Goal: Transaction & Acquisition: Purchase product/service

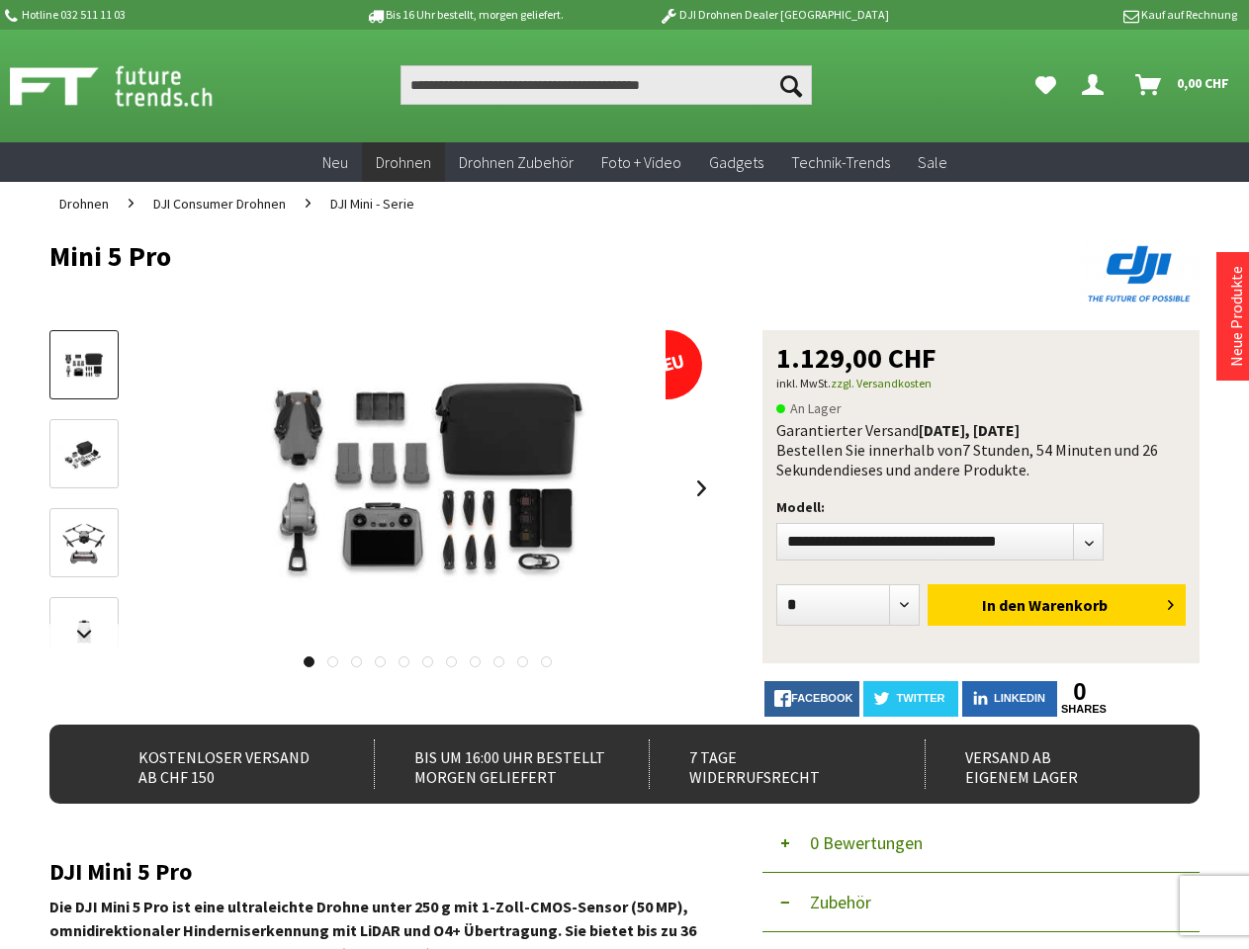
click at [624, 475] on img at bounding box center [428, 488] width 475 height 316
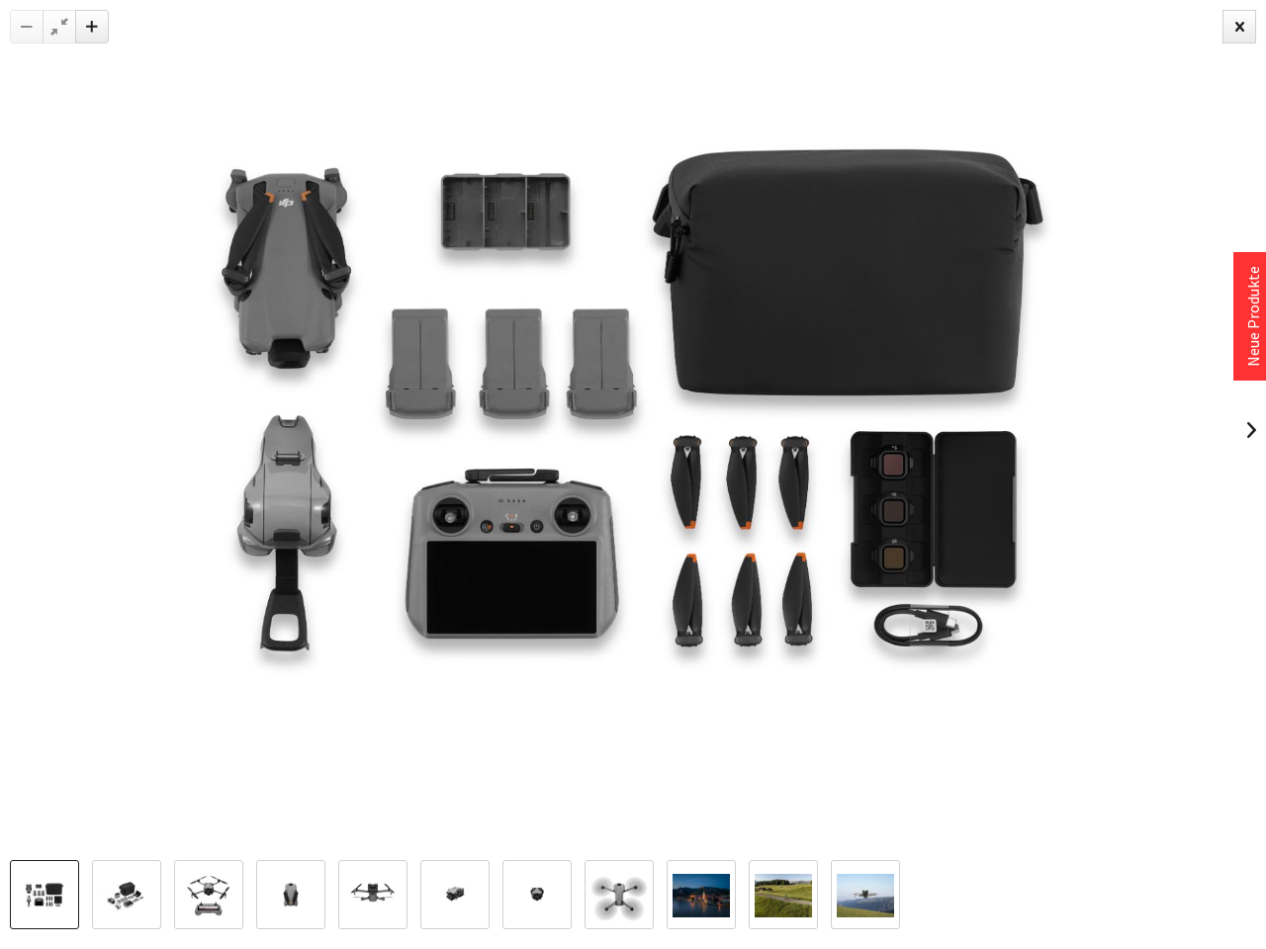
click at [624, 587] on img at bounding box center [633, 430] width 1266 height 844
click at [84, 635] on img at bounding box center [633, 430] width 1266 height 844
click at [427, 488] on img at bounding box center [633, 430] width 1266 height 844
click at [702, 488] on img at bounding box center [633, 430] width 1266 height 844
click at [308, 662] on img at bounding box center [633, 430] width 1266 height 844
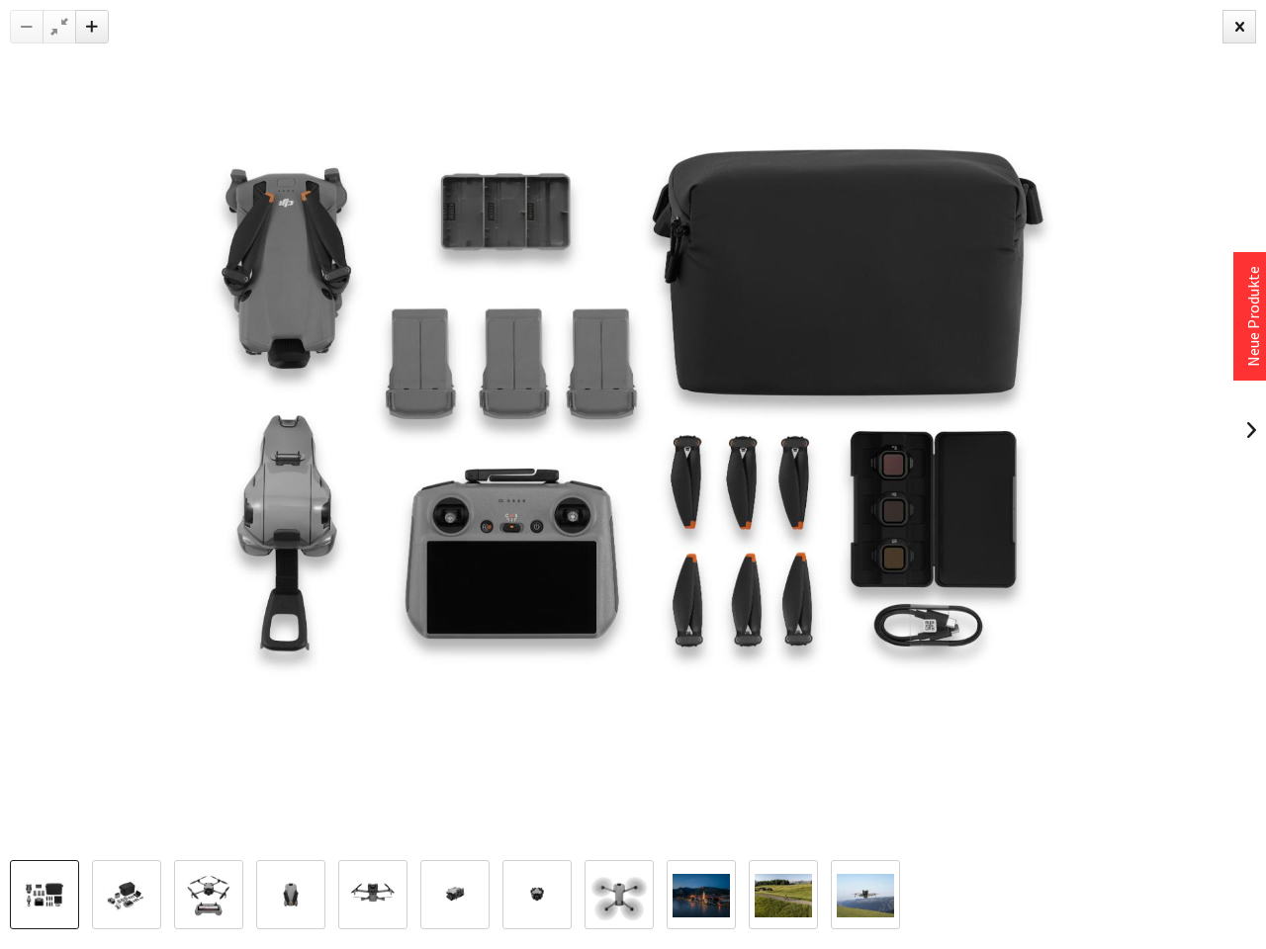
click at [331, 662] on img at bounding box center [633, 430] width 1266 height 844
click at [355, 662] on img at bounding box center [633, 430] width 1266 height 844
click at [379, 662] on img at bounding box center [633, 430] width 1266 height 844
click at [403, 662] on img at bounding box center [633, 430] width 1266 height 844
